Goal: Transaction & Acquisition: Obtain resource

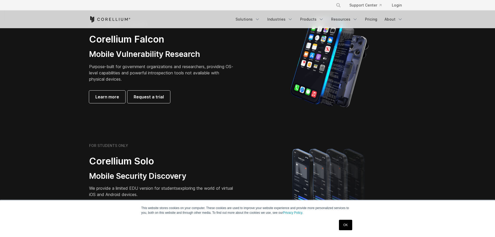
scroll to position [257, 0]
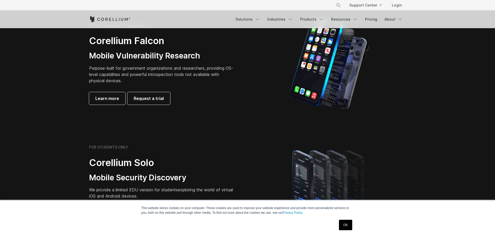
click at [160, 55] on h3 "Mobile Vulnerability Research" at bounding box center [162, 56] width 146 height 10
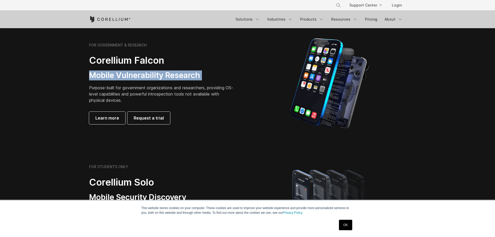
scroll to position [233, 0]
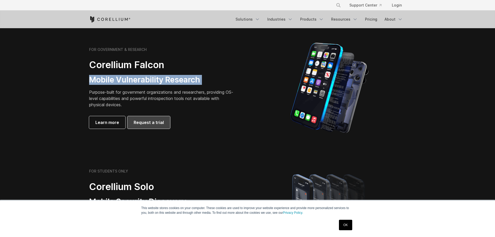
click at [130, 119] on link "Request a trial" at bounding box center [148, 122] width 43 height 13
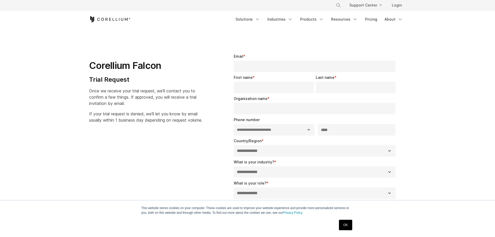
select select "**"
click at [241, 20] on link "Solutions" at bounding box center [247, 19] width 31 height 9
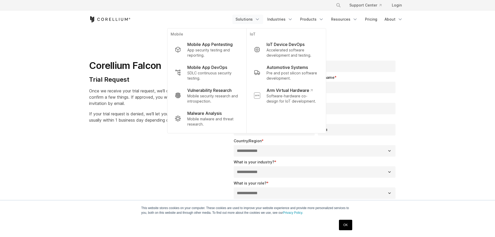
click at [197, 24] on div "Free Trial Solutions" at bounding box center [247, 19] width 317 height 18
